Goal: Task Accomplishment & Management: Use online tool/utility

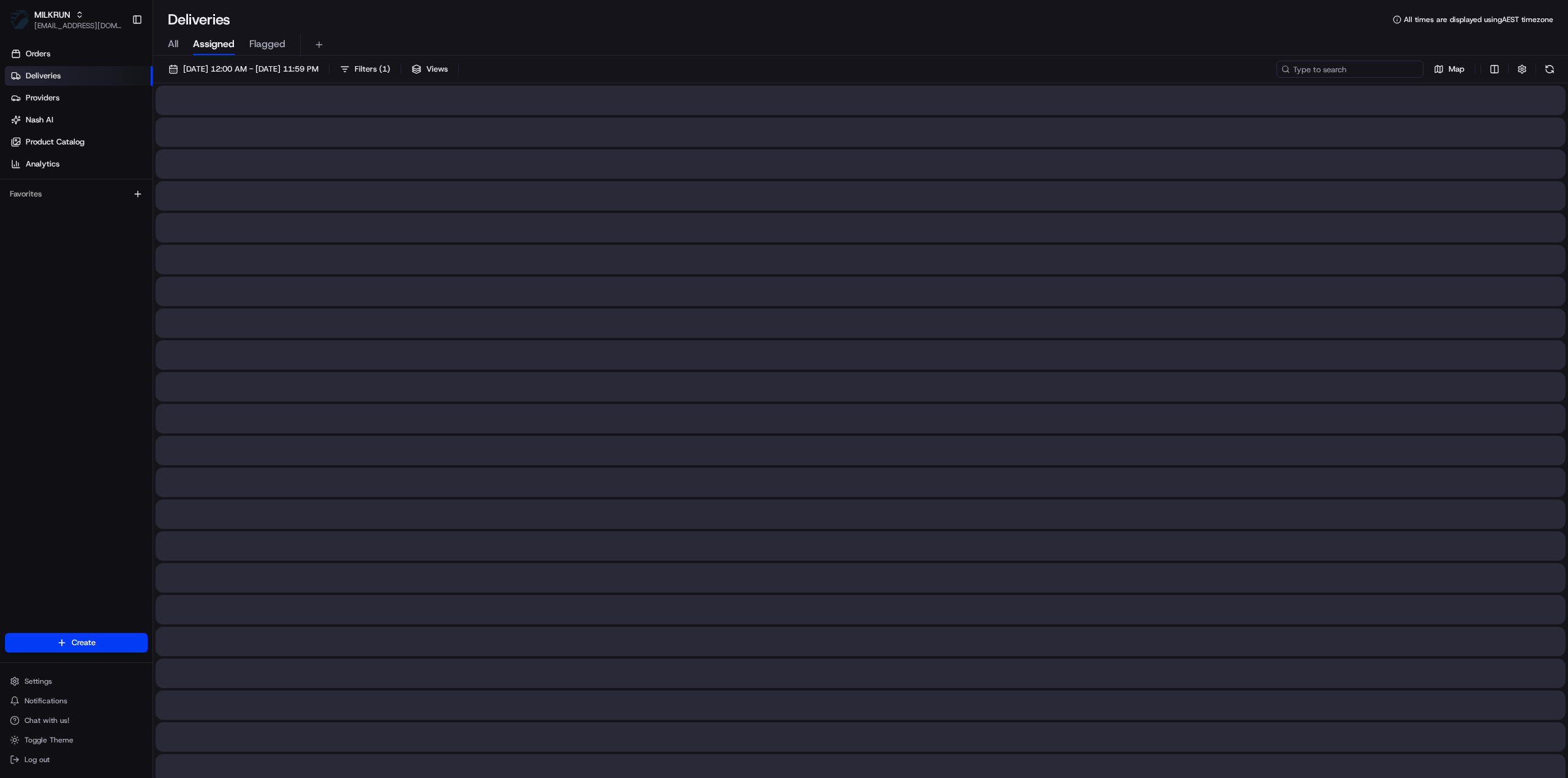
click at [1356, 64] on input at bounding box center [1349, 69] width 147 height 17
paste input "63b0b90f-92eb-4033-b4d0-9df12e019652"
type input "63b0b90f-92eb-4033-b4d0-9df12e019652"
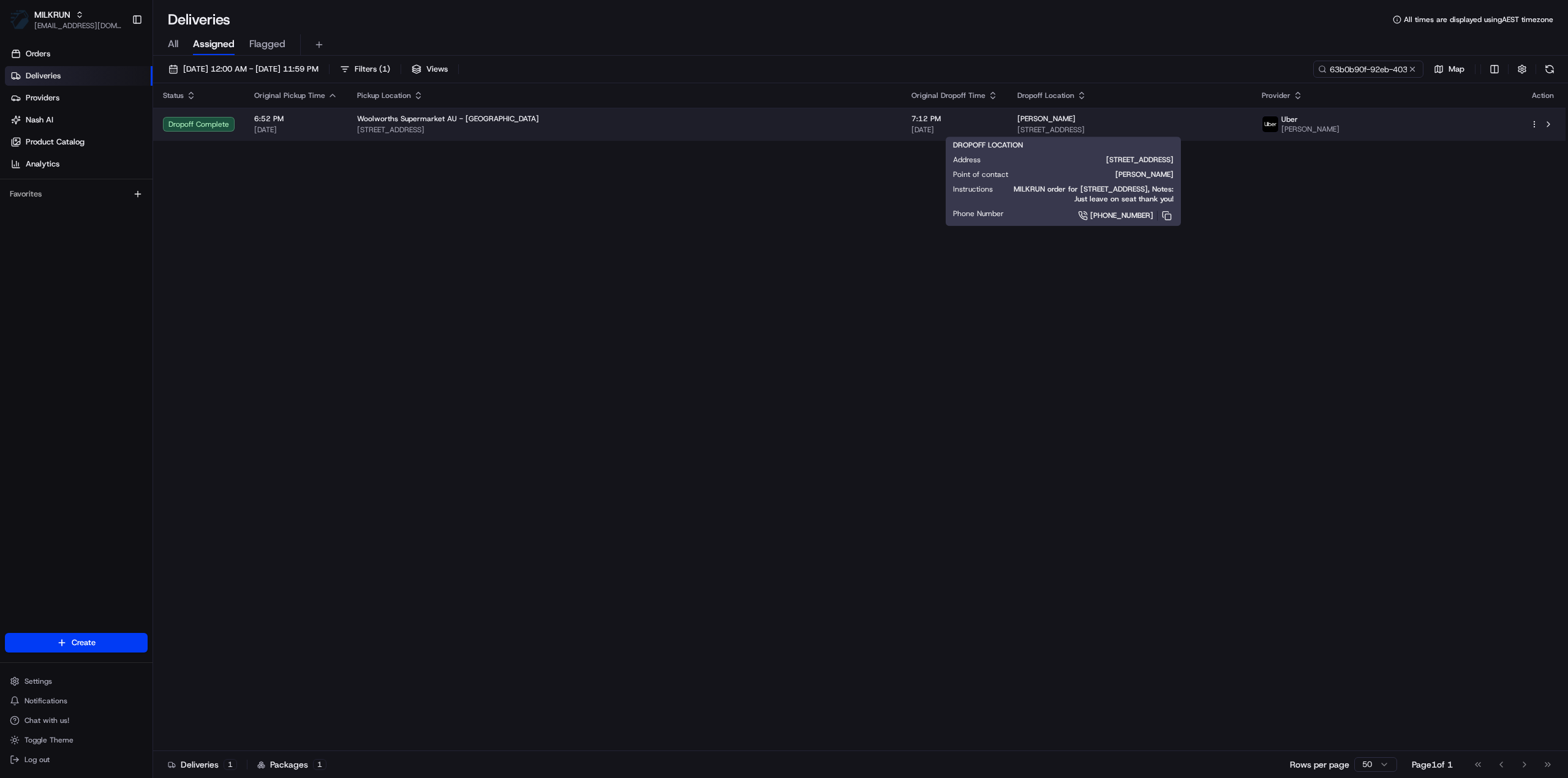
click at [1039, 117] on div "[PERSON_NAME]" at bounding box center [1129, 118] width 225 height 10
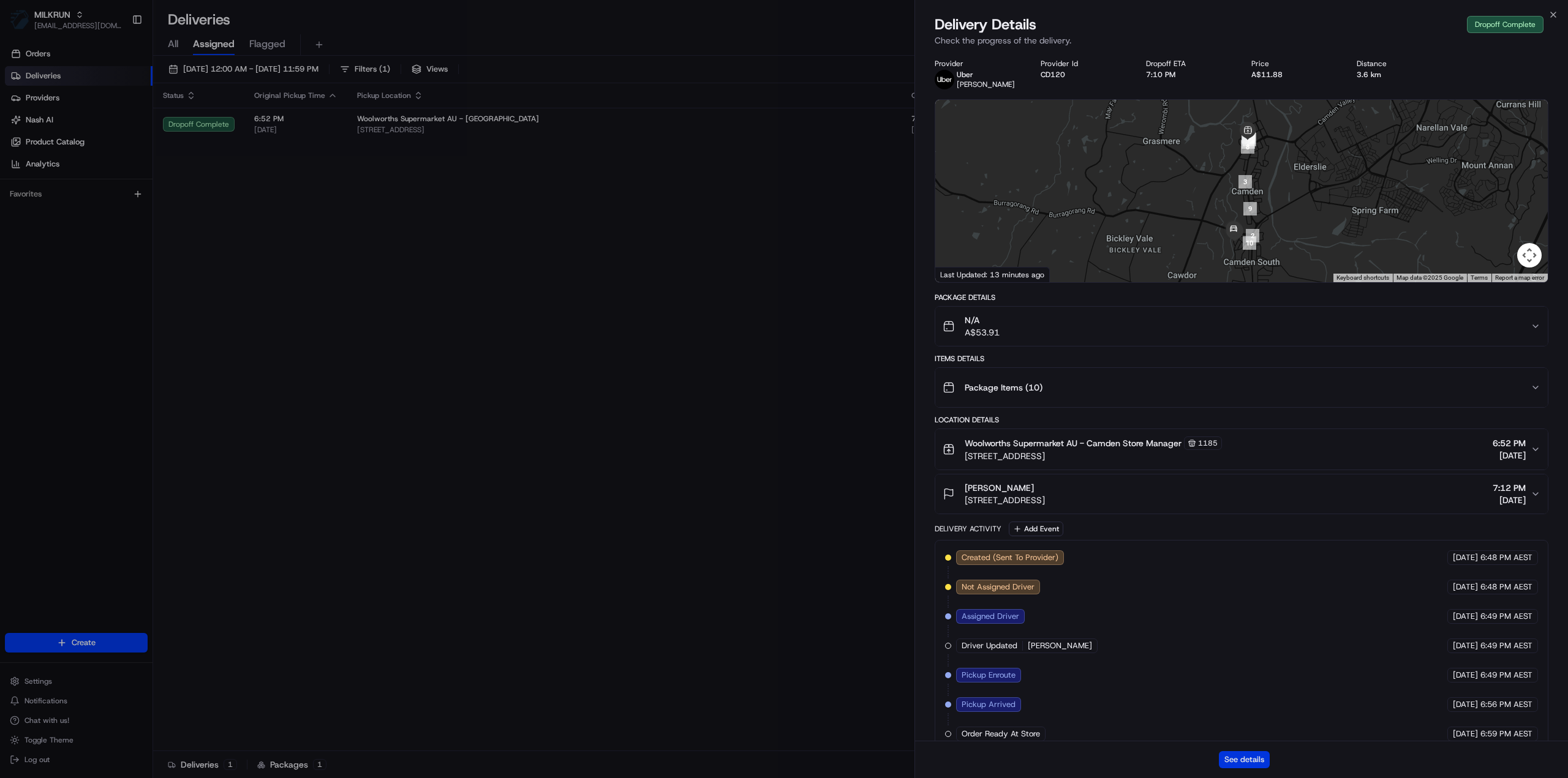
click at [1257, 760] on button "See details" at bounding box center [1243, 760] width 51 height 17
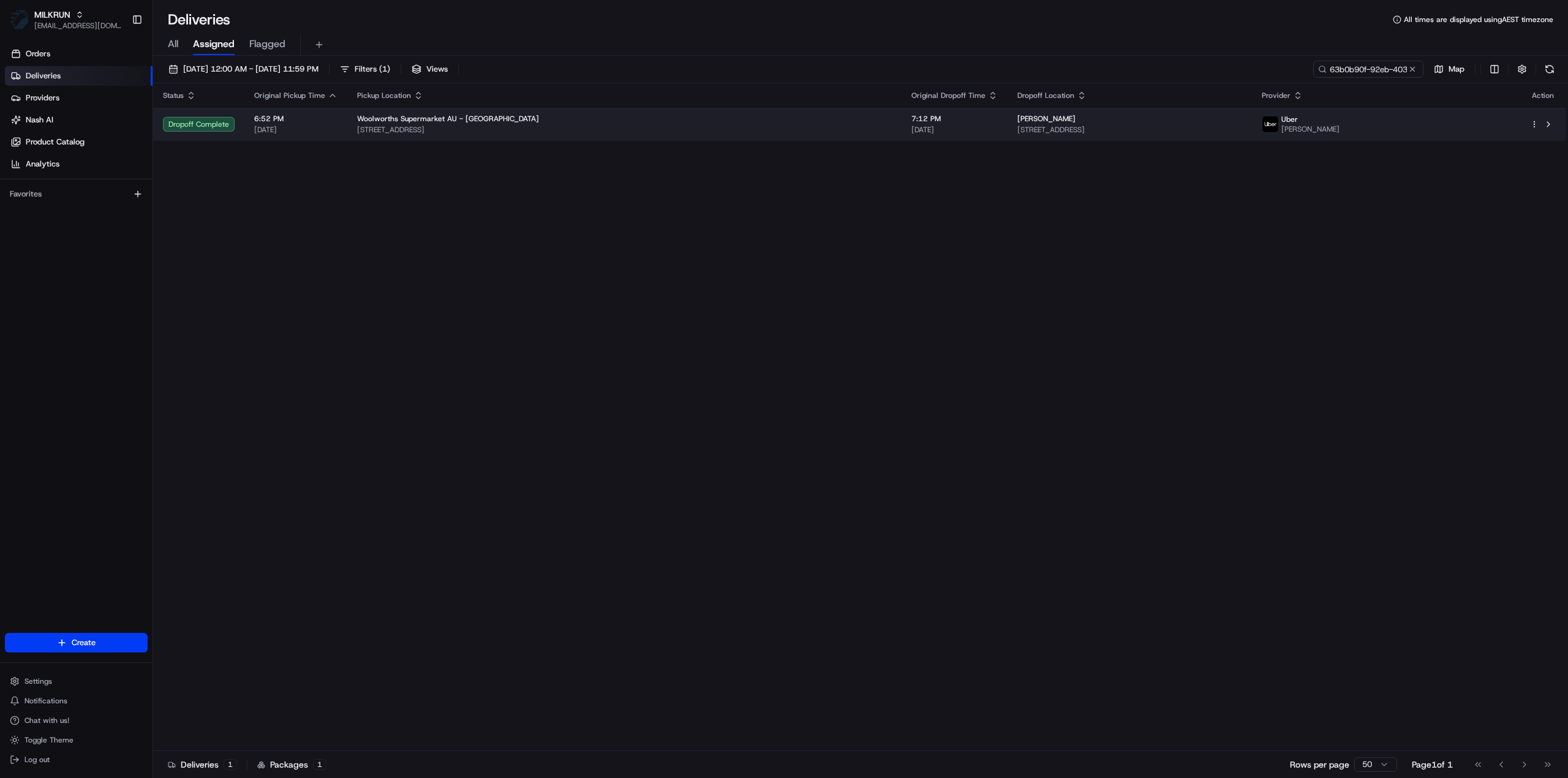
click at [1017, 121] on div "[PERSON_NAME]" at bounding box center [1129, 118] width 225 height 10
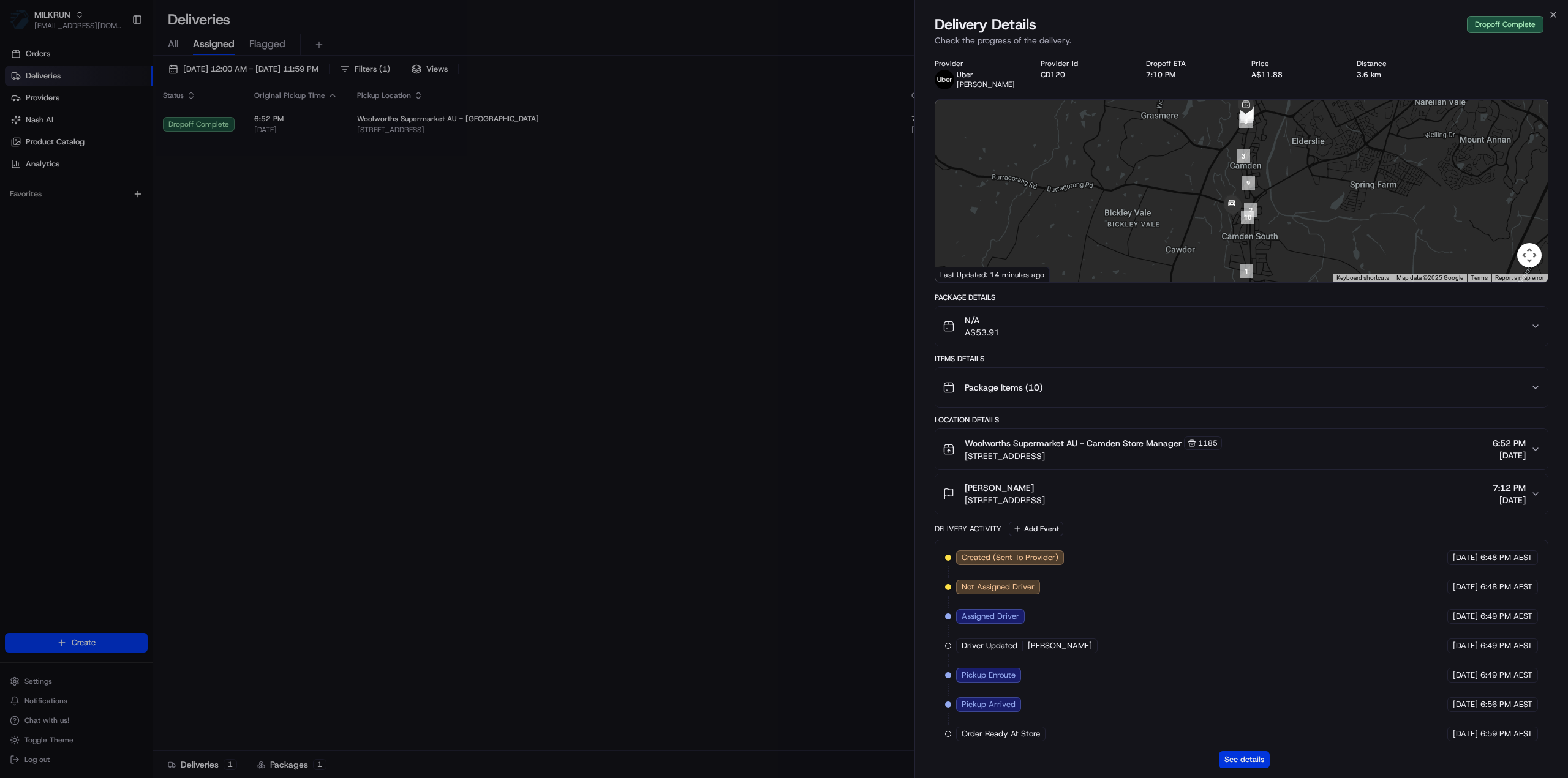
click at [1243, 755] on button "See details" at bounding box center [1243, 760] width 51 height 17
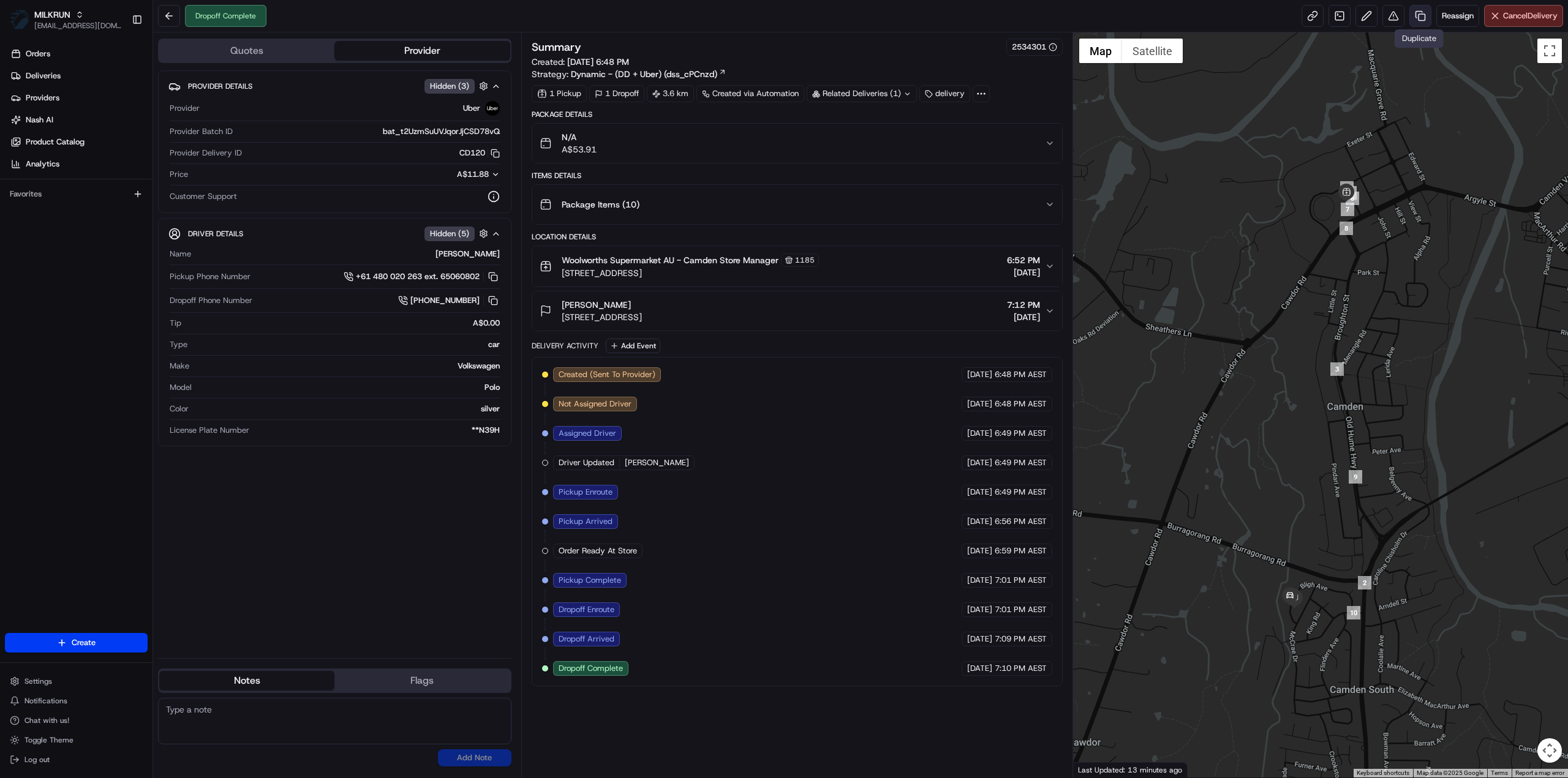
click at [1418, 18] on link at bounding box center [1420, 16] width 22 height 22
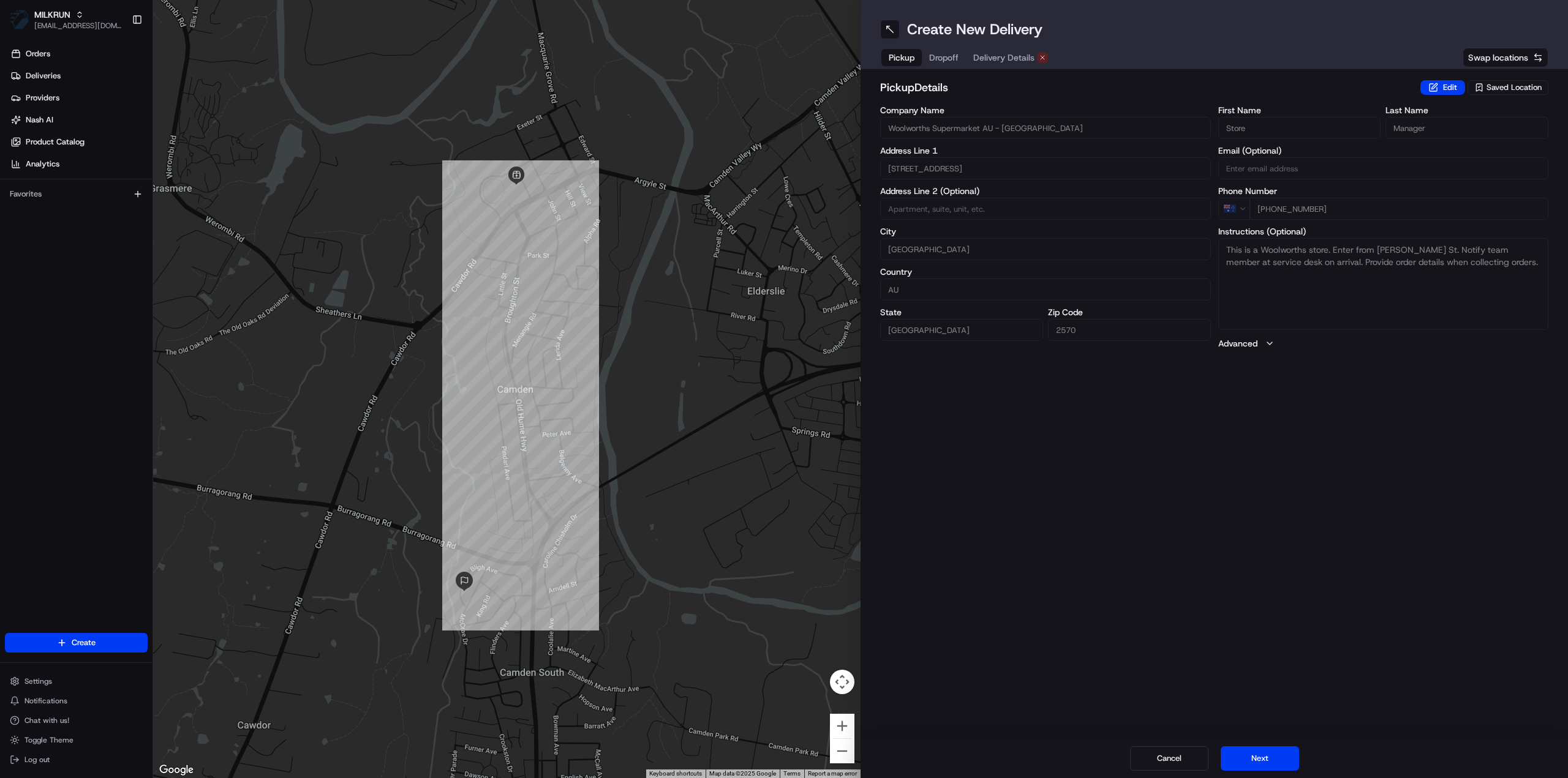
click at [1013, 58] on span "Delivery Details" at bounding box center [1003, 58] width 61 height 13
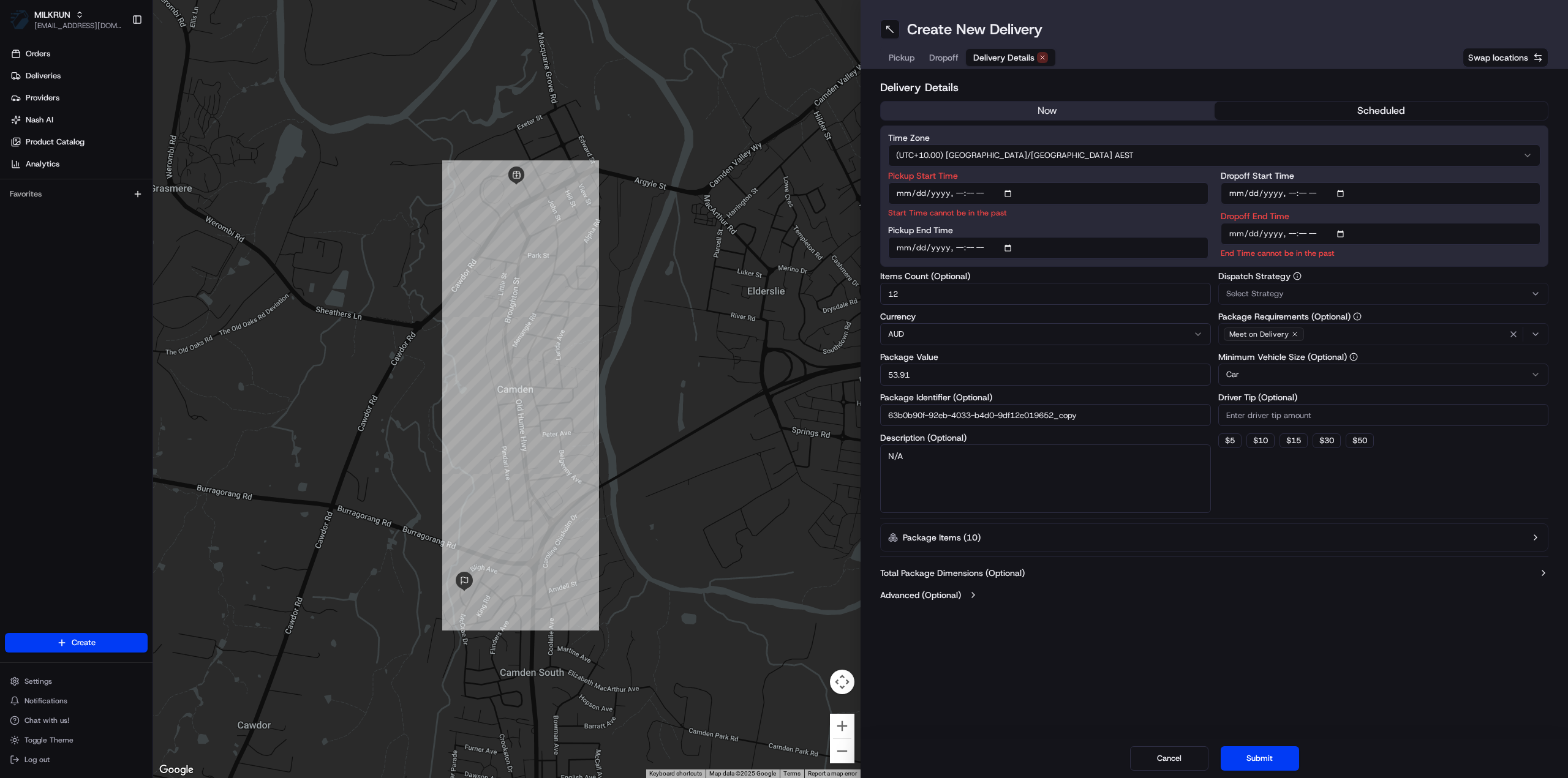
click at [1057, 110] on button "now" at bounding box center [1047, 111] width 334 height 18
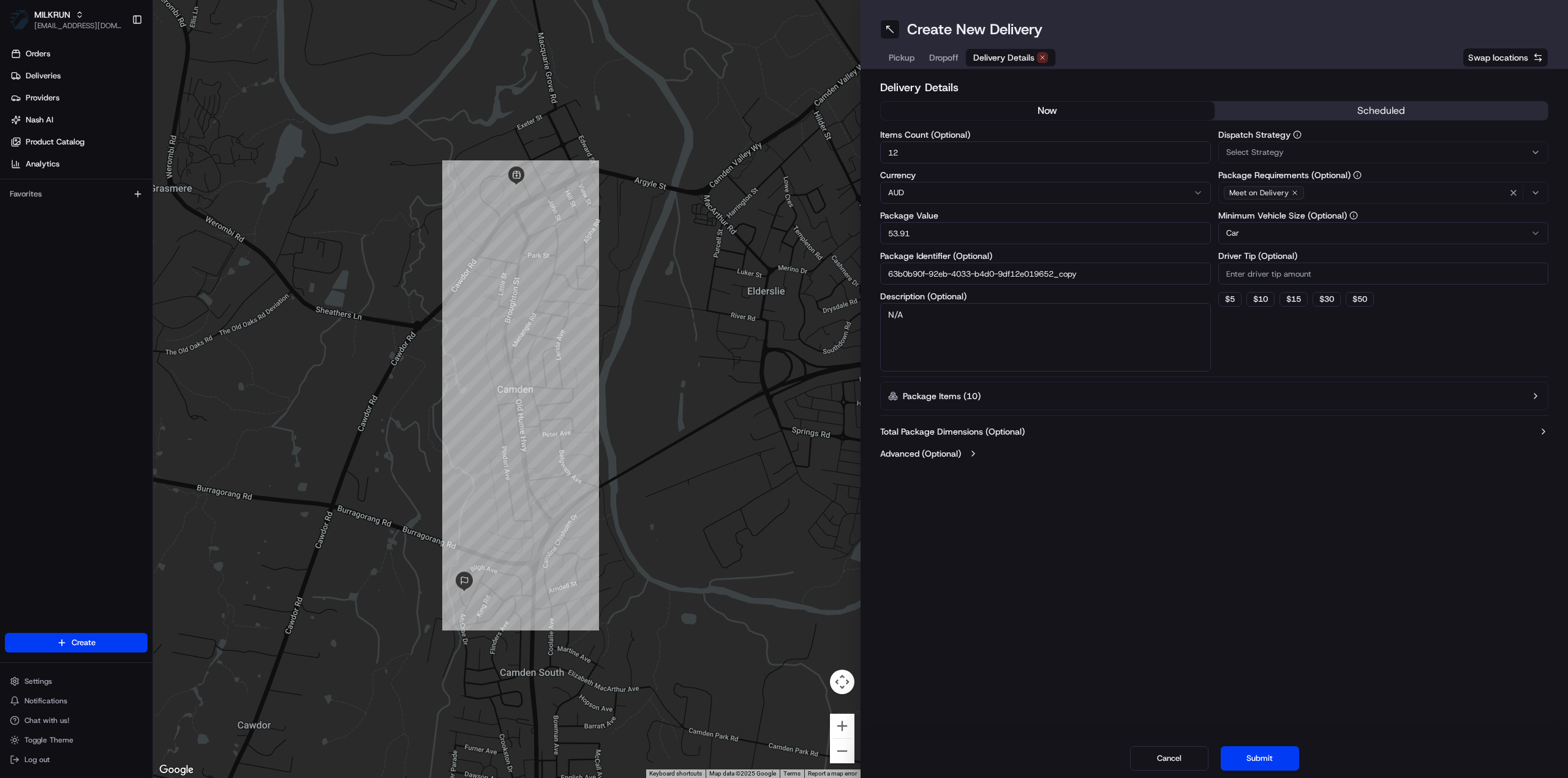
click at [1090, 271] on input "63b0b90f-92eb-4033-b4d0-9df12e019652_copy" at bounding box center [1045, 274] width 330 height 22
type input "63b0b90f-92eb-4033-b4d0-9df12e019652_2"
click at [1266, 761] on button "Submit" at bounding box center [1260, 758] width 78 height 24
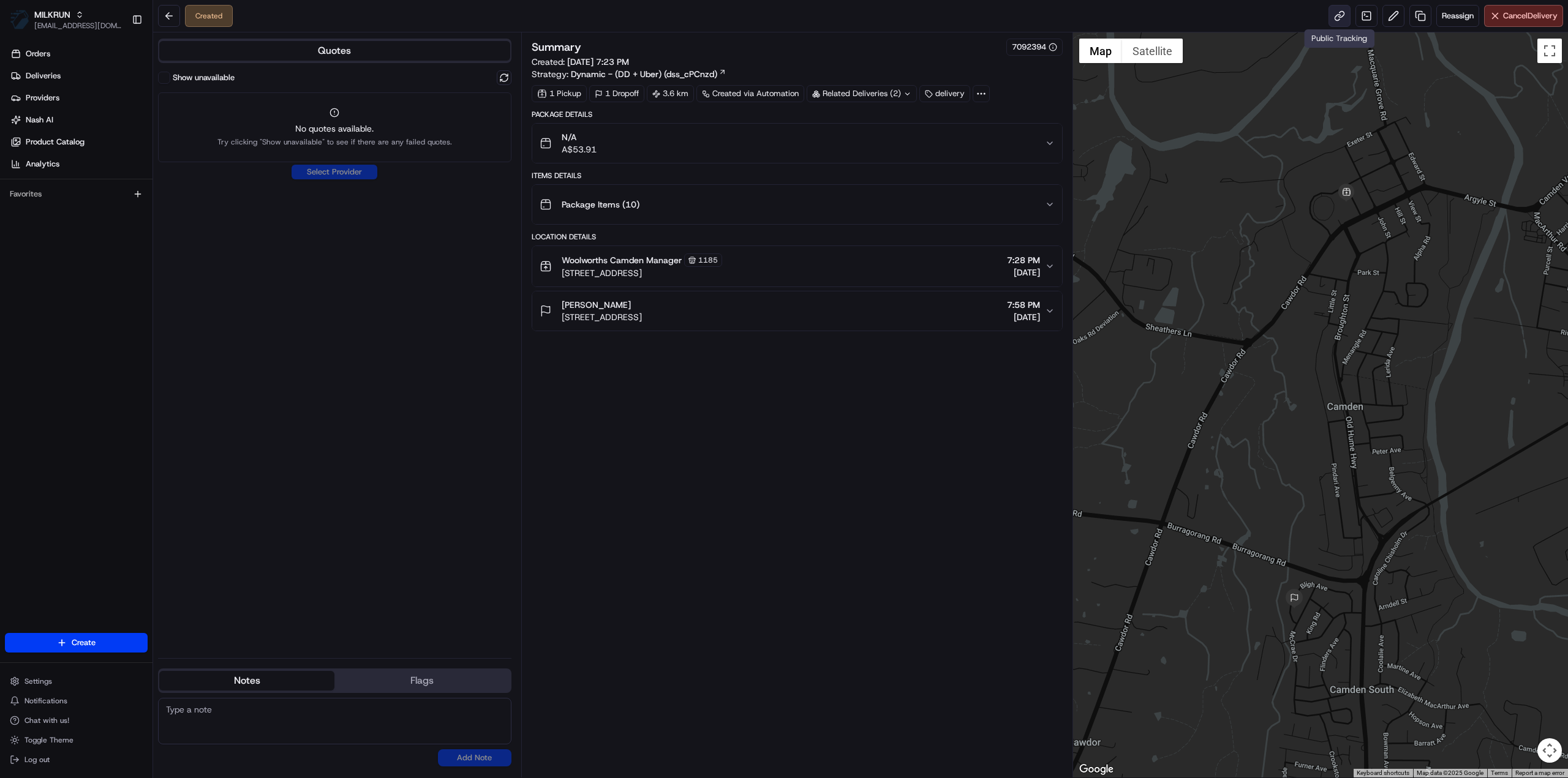
click at [1342, 18] on link at bounding box center [1339, 16] width 22 height 22
click at [504, 76] on button at bounding box center [504, 77] width 15 height 15
click at [171, 75] on div "Show unavailable" at bounding box center [196, 77] width 77 height 13
click at [164, 75] on button "Show unavailable" at bounding box center [164, 77] width 13 height 13
click at [504, 75] on button at bounding box center [504, 77] width 15 height 15
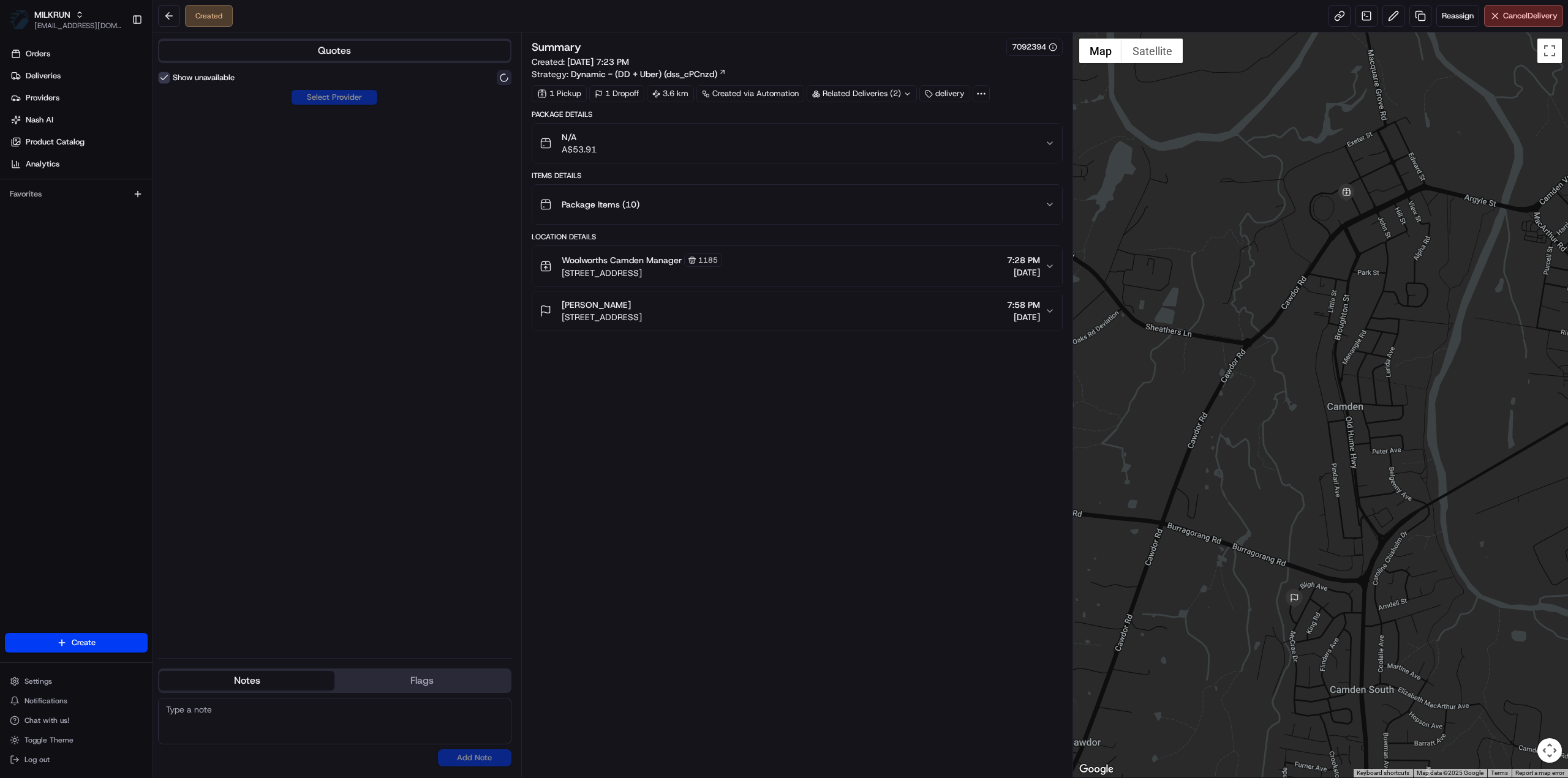
click at [504, 77] on button at bounding box center [504, 77] width 15 height 15
click at [173, 15] on button at bounding box center [169, 16] width 22 height 22
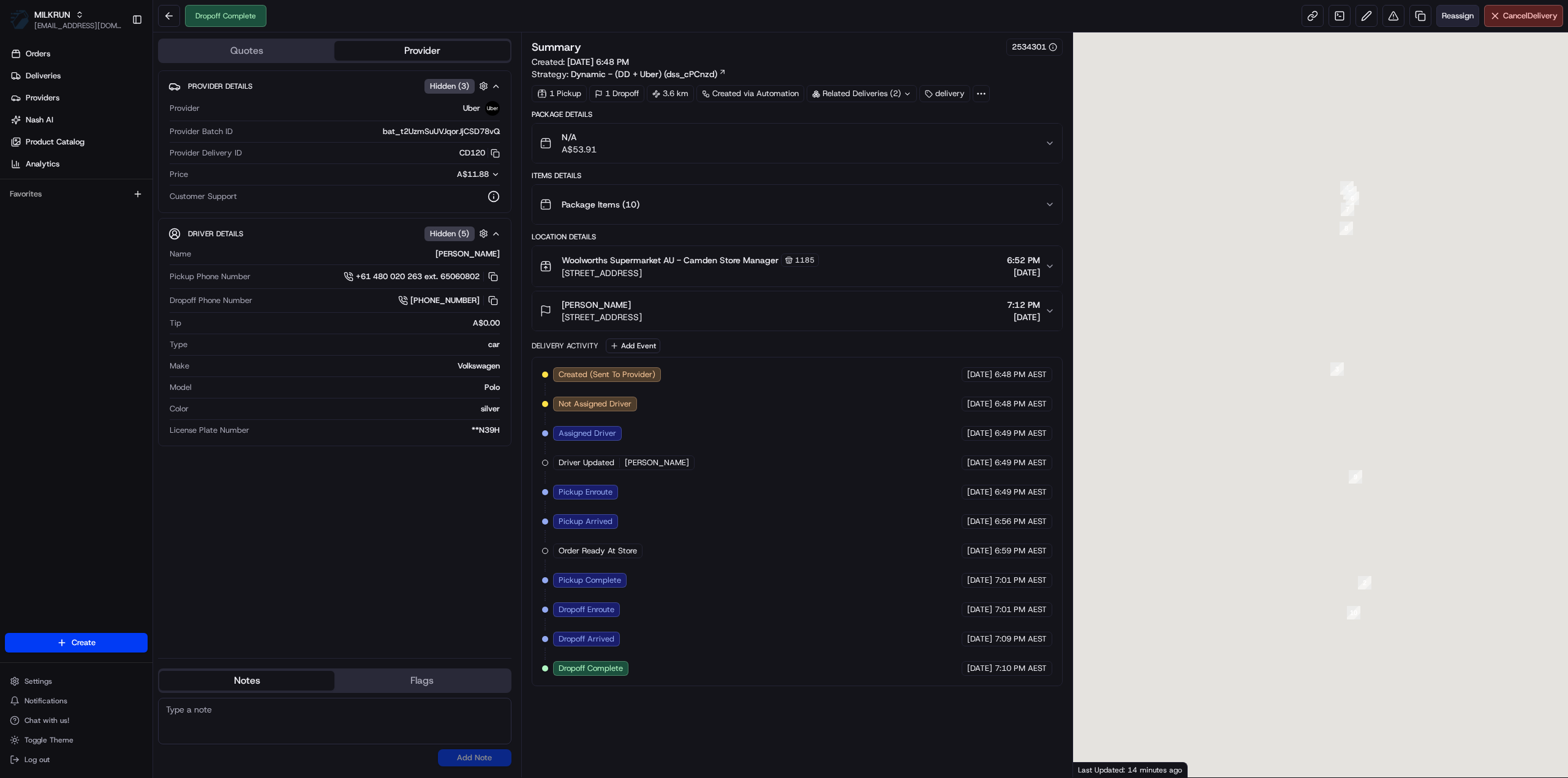
click at [1466, 13] on span "Reassign" at bounding box center [1457, 15] width 32 height 11
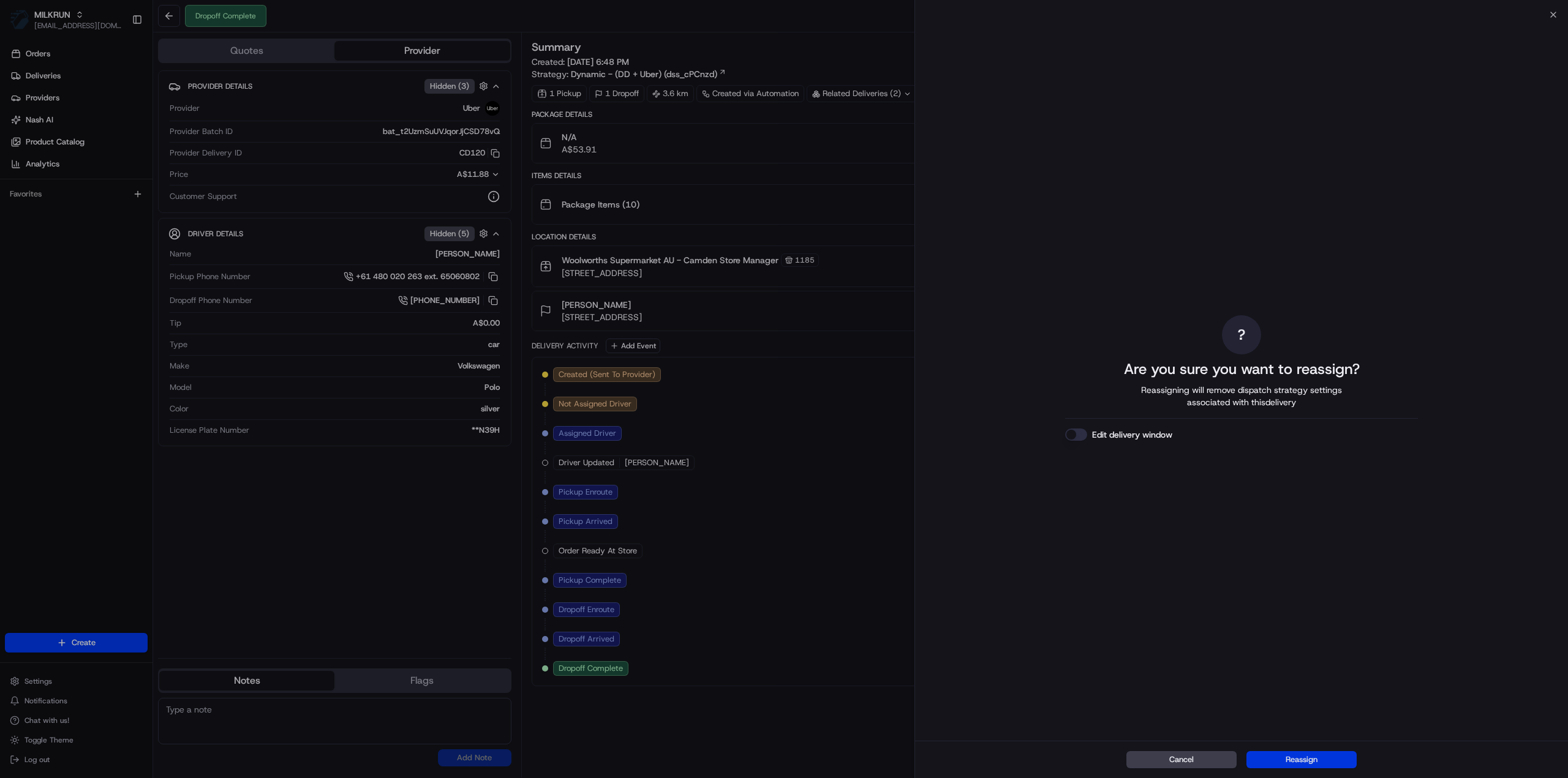
click at [1321, 755] on button "Reassign" at bounding box center [1301, 760] width 110 height 17
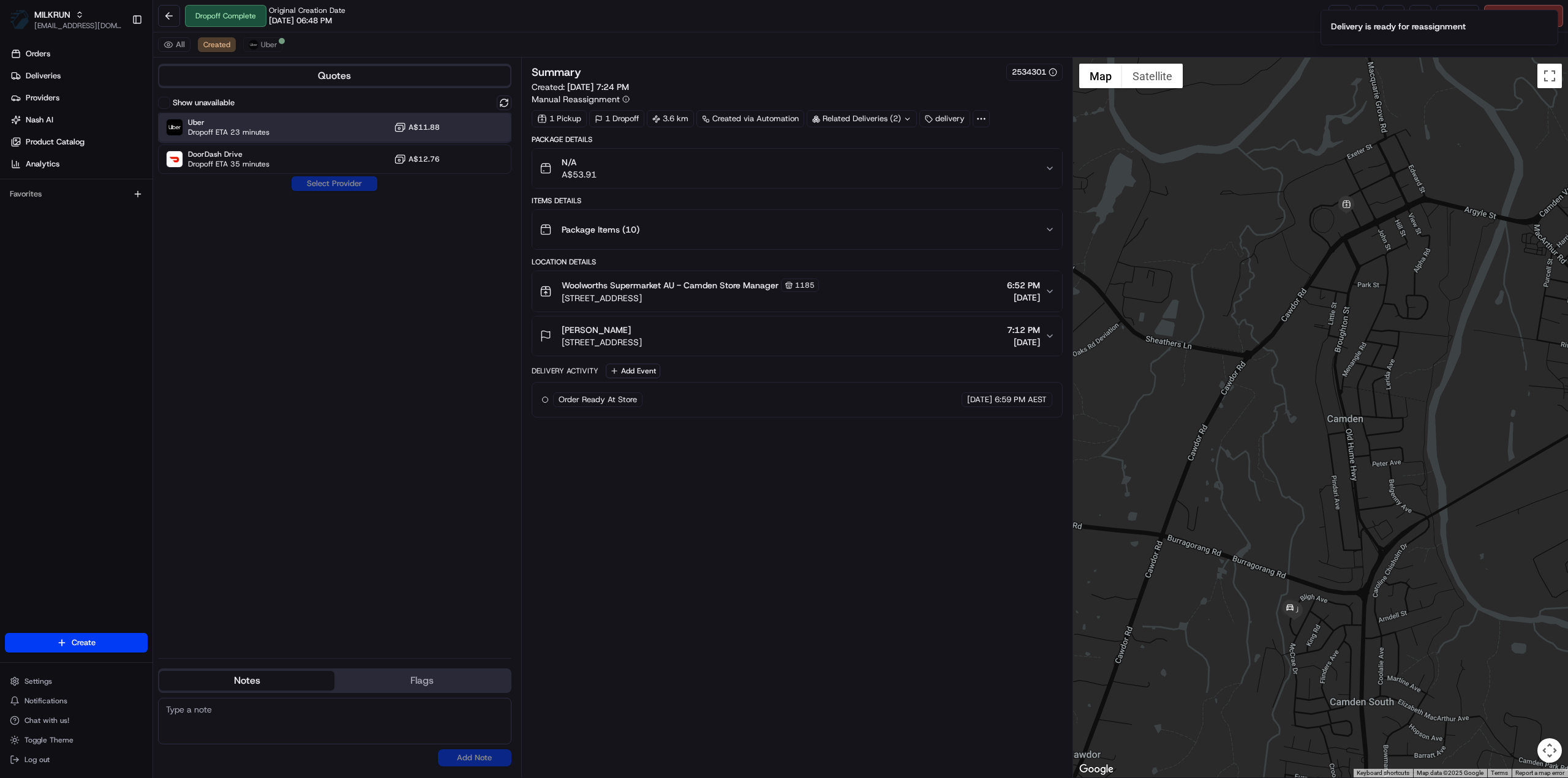
click at [228, 131] on span "Dropoff ETA 23 minutes" at bounding box center [229, 132] width 81 height 10
click at [339, 182] on button "Assign Provider" at bounding box center [334, 184] width 87 height 15
